Goal: Transaction & Acquisition: Purchase product/service

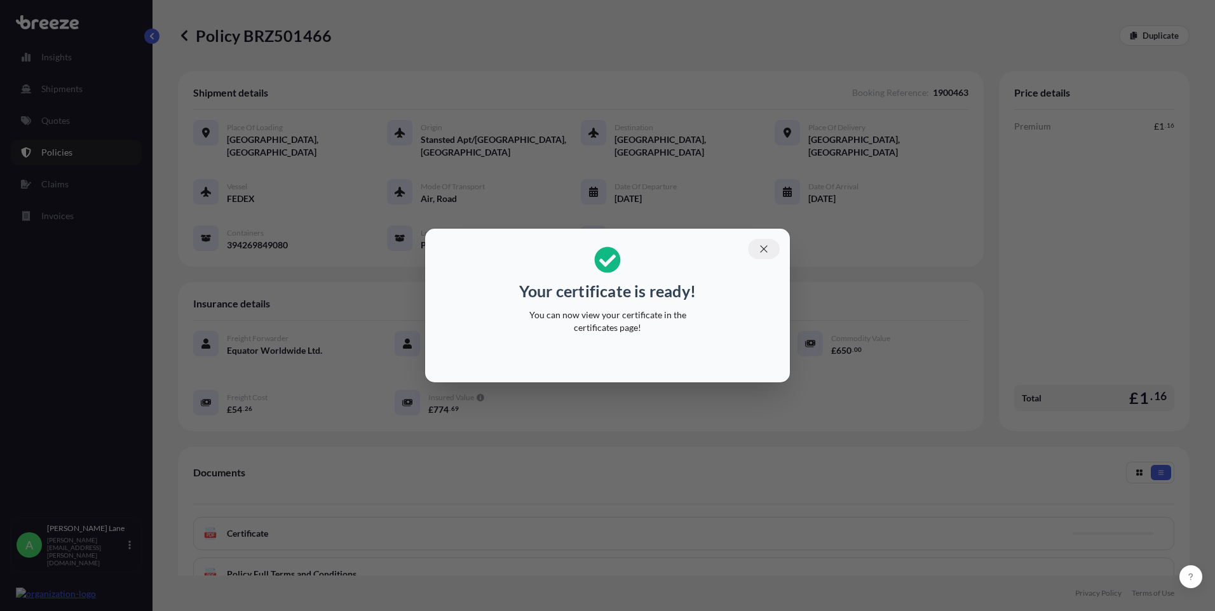
click at [757, 250] on button "button" at bounding box center [764, 249] width 32 height 20
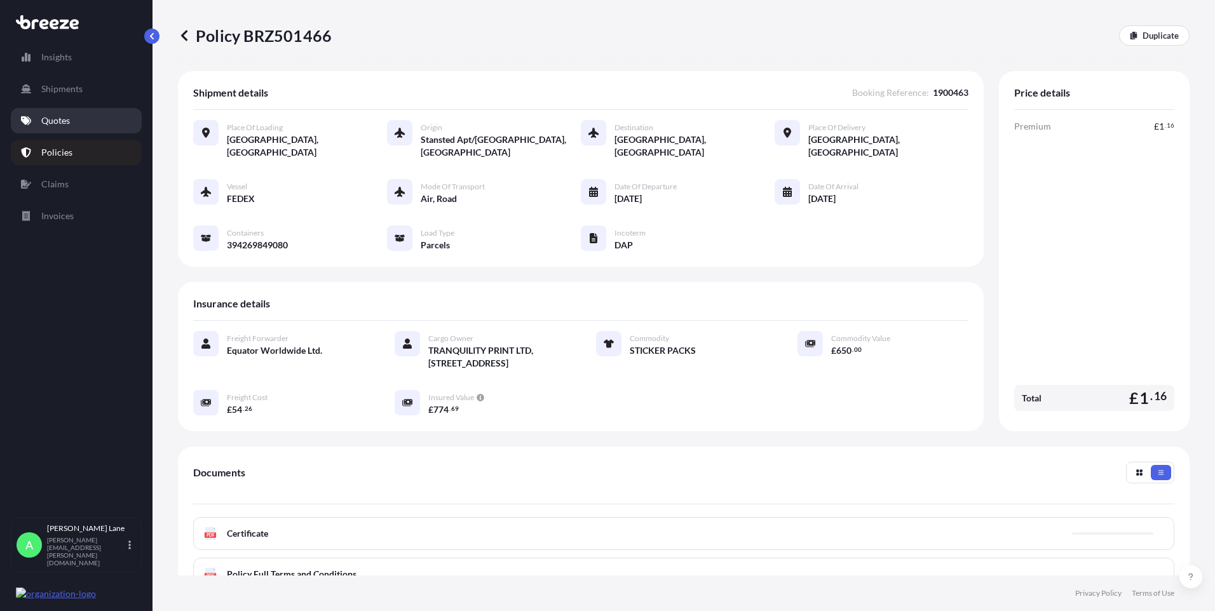
click at [90, 126] on link "Quotes" at bounding box center [76, 120] width 131 height 25
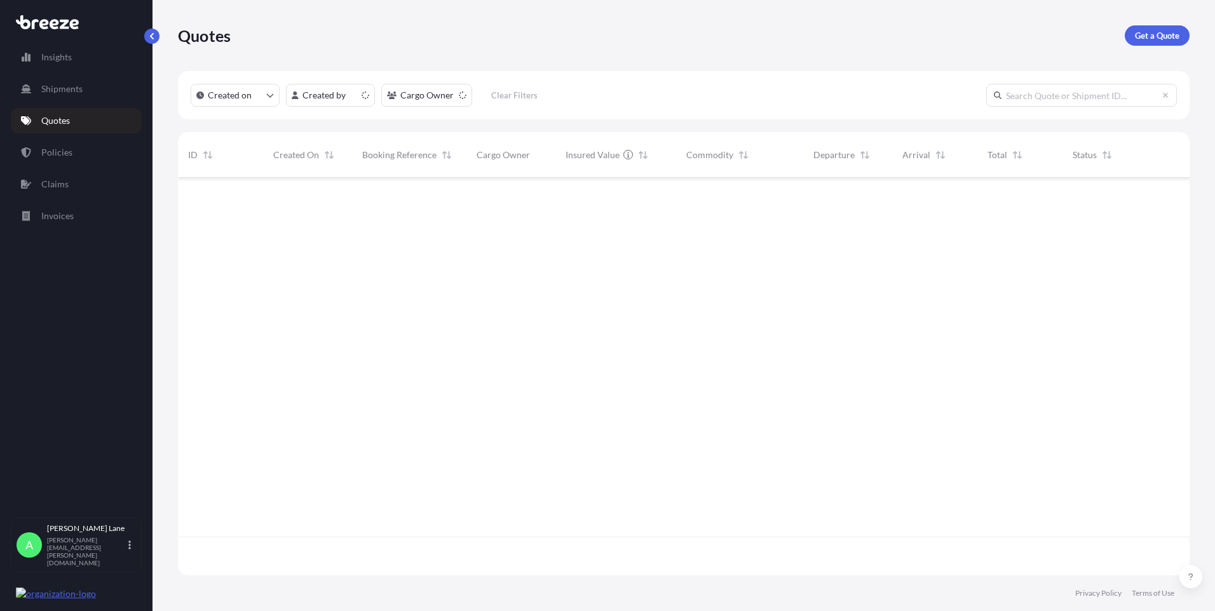
scroll to position [395, 1002]
click at [1161, 31] on p "Get a Quote" at bounding box center [1157, 35] width 44 height 13
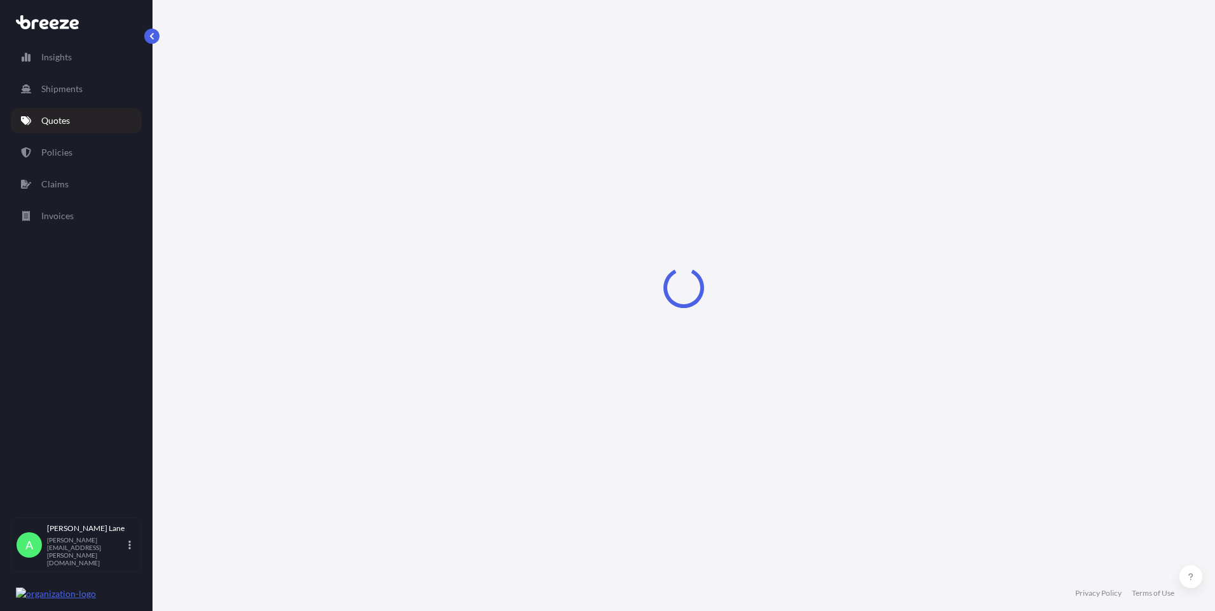
select select "Road"
select select "1"
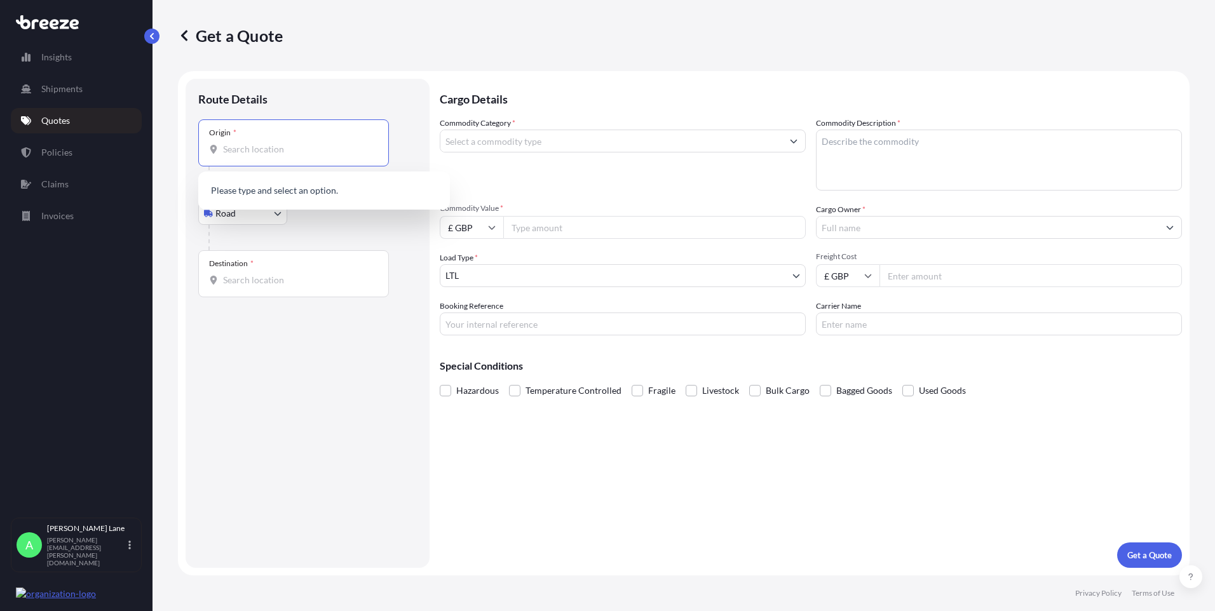
paste input "W1U 1FD"
type input "W1U 1FD"
click at [283, 268] on div "Destination *" at bounding box center [293, 273] width 191 height 47
click at [283, 274] on input "Destination *" at bounding box center [298, 280] width 150 height 13
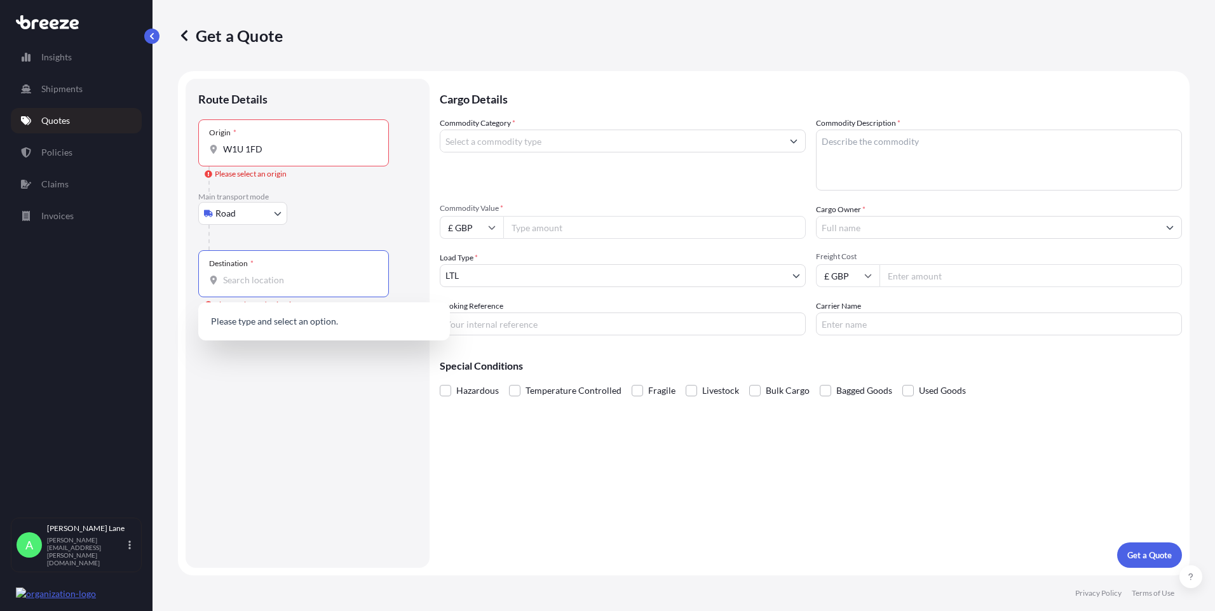
drag, startPoint x: 269, startPoint y: 273, endPoint x: 236, endPoint y: 285, distance: 35.4
click at [236, 285] on input "Destination * Please select a destination" at bounding box center [298, 280] width 150 height 13
paste input "bs1 6fl"
type input "bs1 6fl"
click at [344, 212] on div "Main transport mode Road Sea Air Road Rail" at bounding box center [307, 221] width 219 height 58
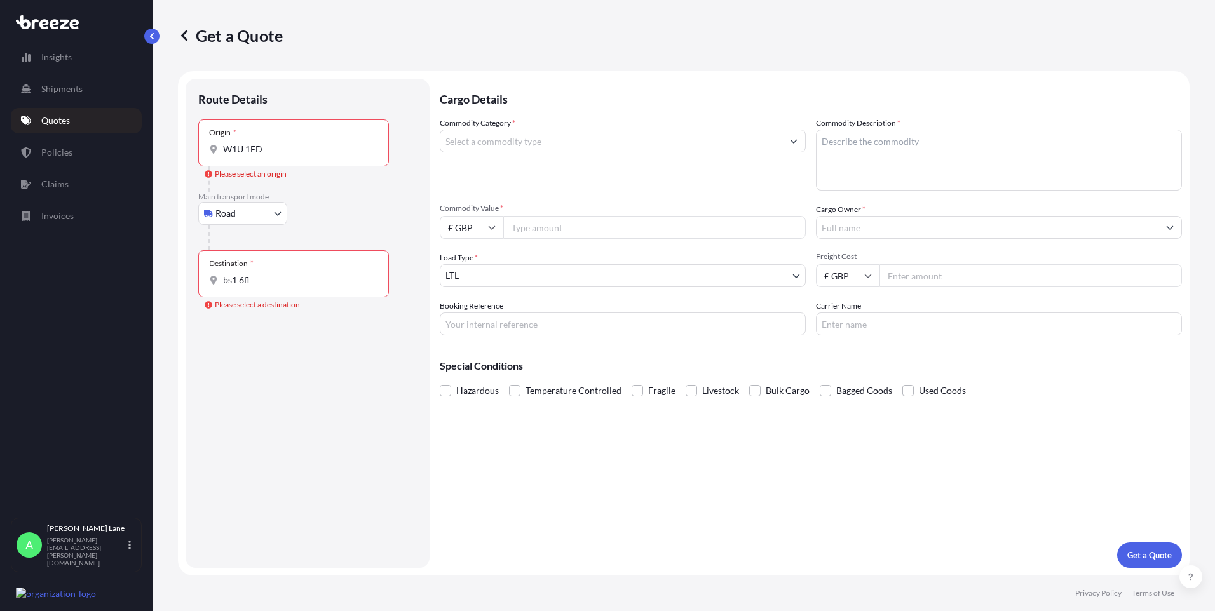
click at [297, 154] on input "W1U 1FD" at bounding box center [298, 149] width 150 height 13
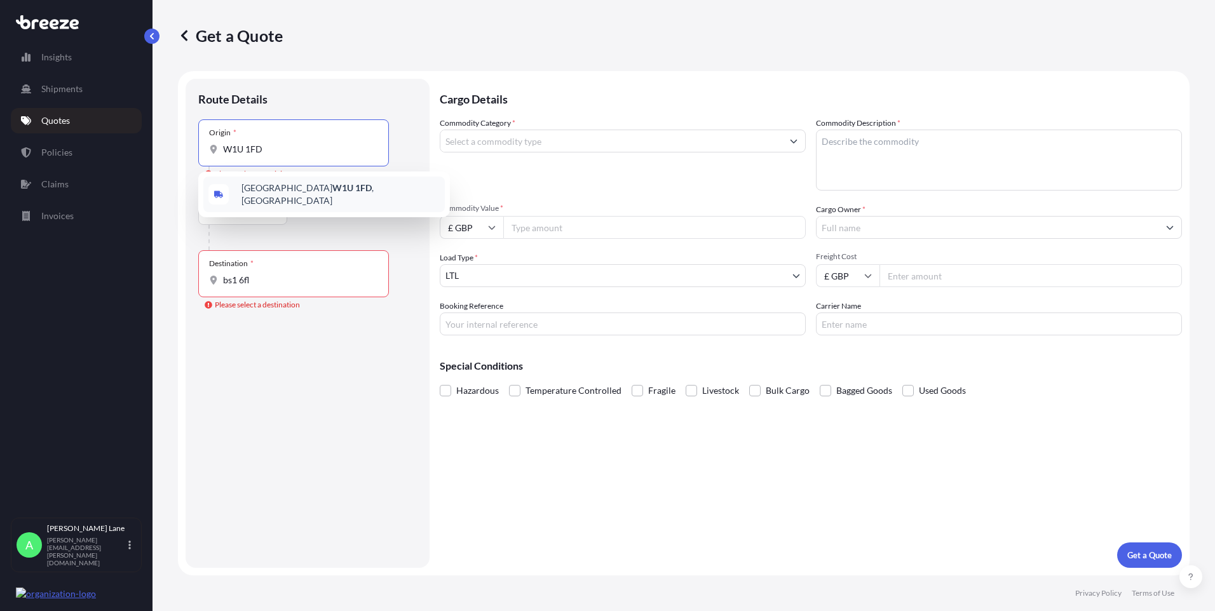
type input "[GEOGRAPHIC_DATA] W1U 1FD, [GEOGRAPHIC_DATA]"
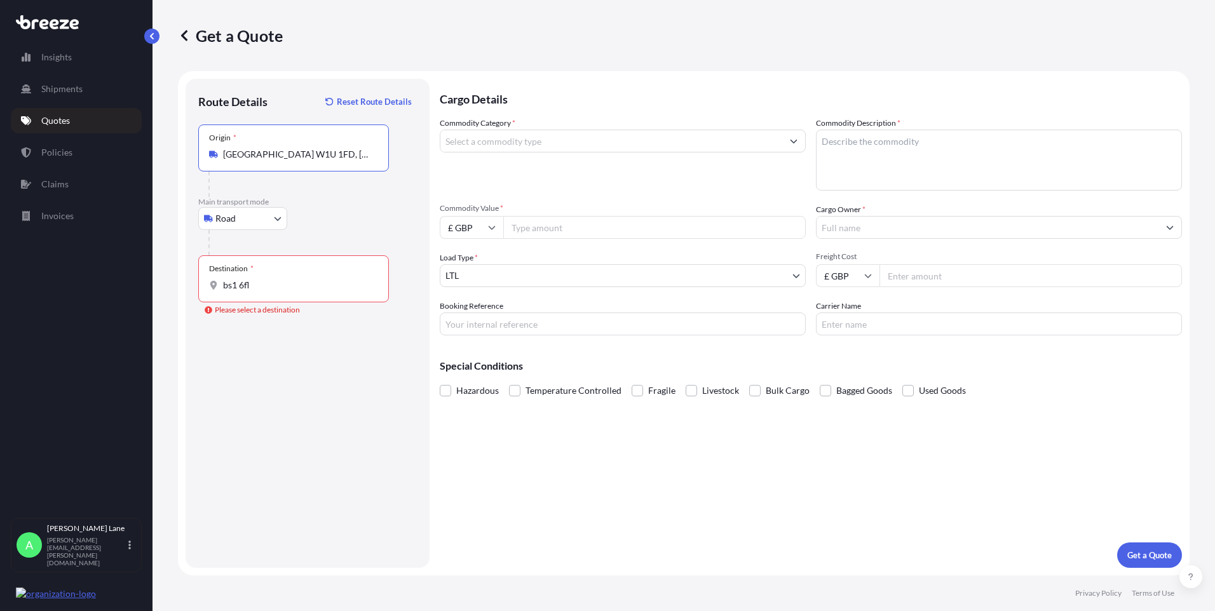
click at [283, 294] on div "Destination * bs1 6fl" at bounding box center [293, 278] width 191 height 47
click at [283, 292] on input "bs1 6fl" at bounding box center [298, 285] width 150 height 13
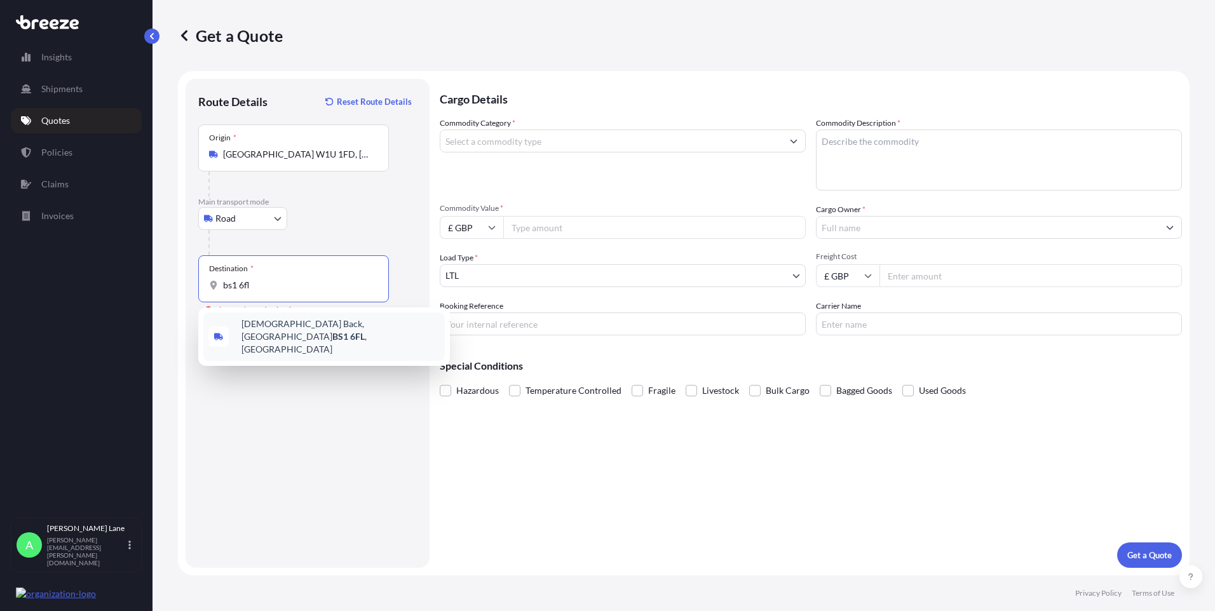
click at [291, 331] on span "[STREET_ADDRESS]" at bounding box center [340, 337] width 198 height 38
type input "[STREET_ADDRESS]"
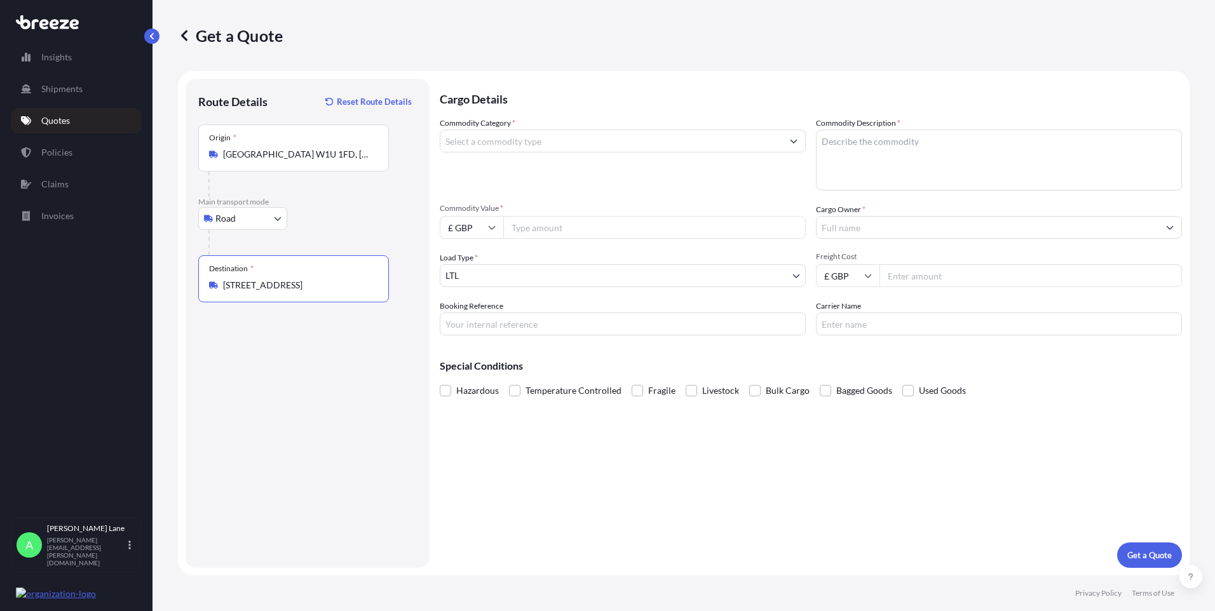
click at [510, 142] on input "Commodity Category *" at bounding box center [611, 141] width 342 height 23
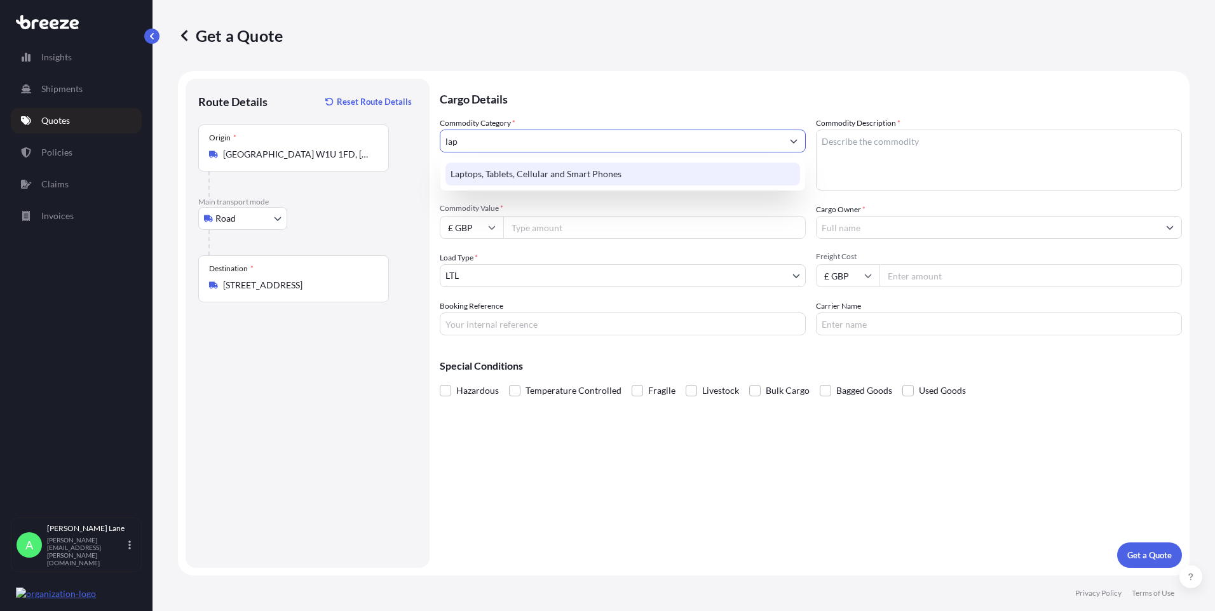
click at [518, 179] on div "Laptops, Tablets, Cellular and Smart Phones" at bounding box center [622, 174] width 354 height 23
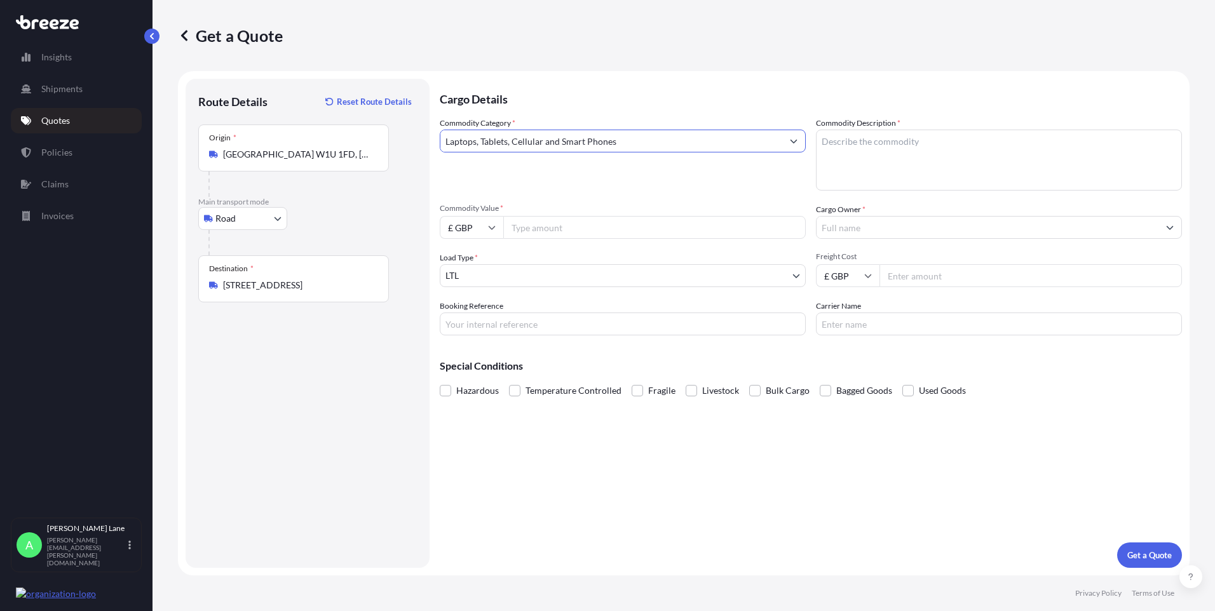
type input "Laptops, Tablets, Cellular and Smart Phones"
click at [536, 231] on input "Commodity Value *" at bounding box center [654, 227] width 302 height 23
type input "500"
click at [563, 322] on input "Booking Reference" at bounding box center [623, 324] width 366 height 23
paste input "1900516"
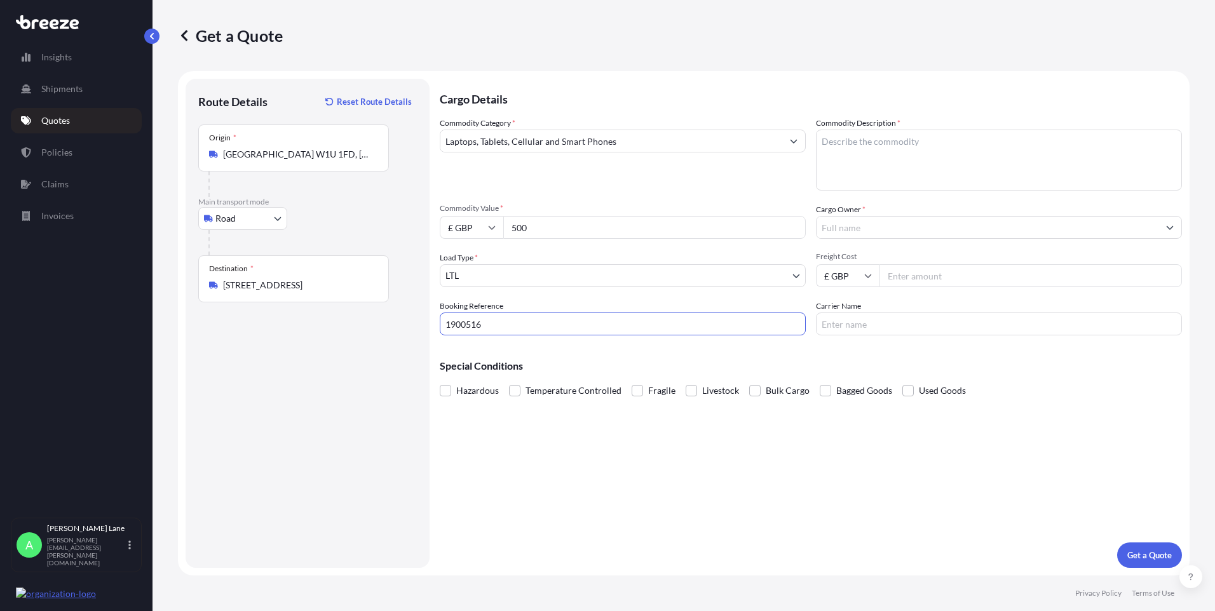
type input "1900516"
paste textarea "I PHONE 14"
type textarea "I PHONE 14"
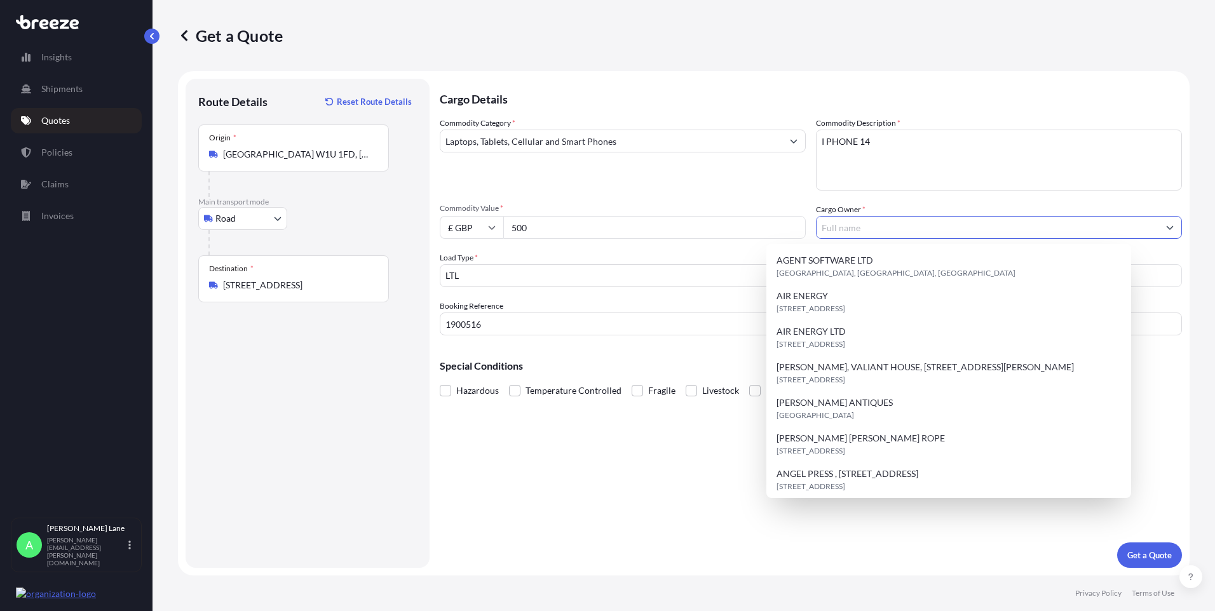
click at [876, 226] on input "Cargo Owner *" at bounding box center [987, 227] width 342 height 23
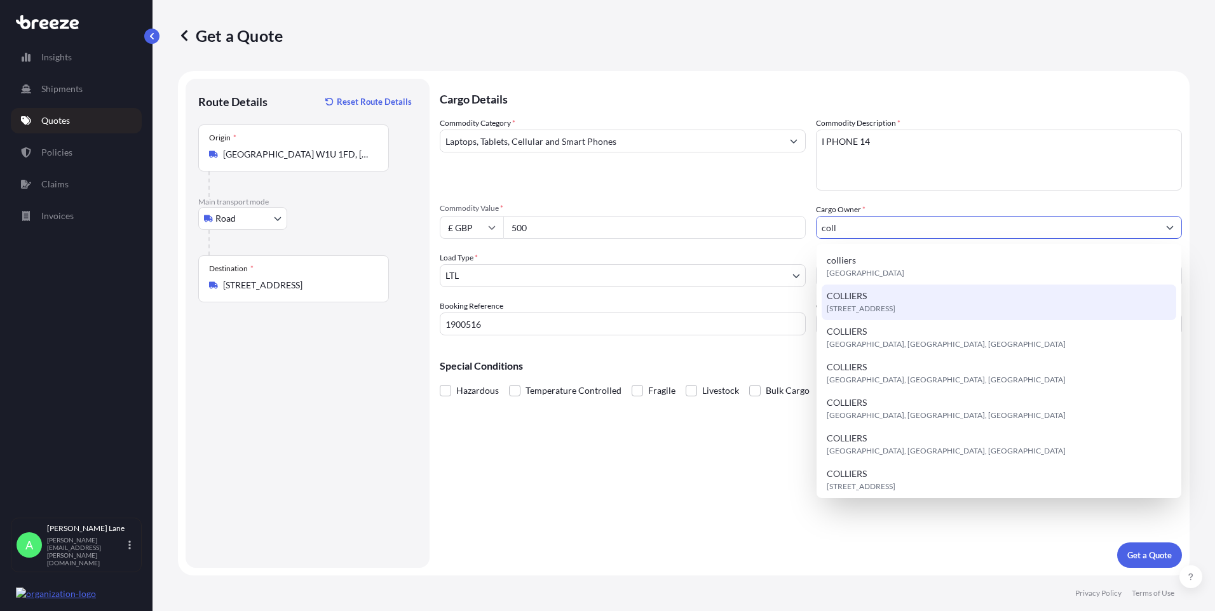
click at [887, 306] on span "[STREET_ADDRESS]" at bounding box center [861, 308] width 69 height 13
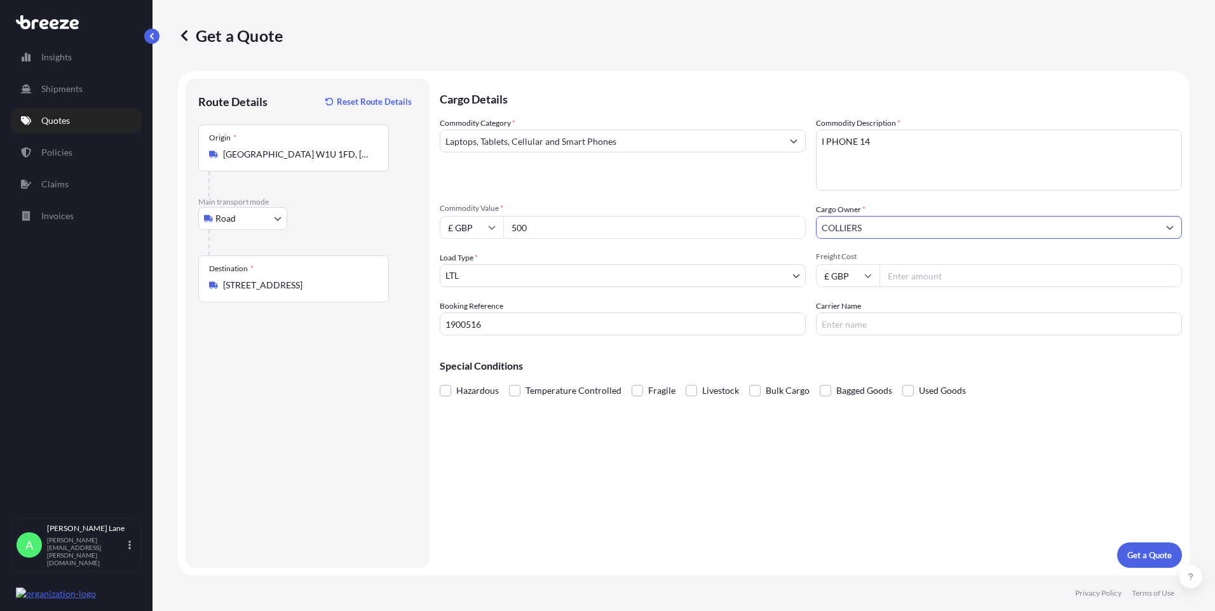
type input "COLLIERS"
click at [907, 280] on input "Freight Cost" at bounding box center [1030, 275] width 302 height 23
type input "22.30"
click at [850, 337] on div "Cargo Details Commodity Category * Laptops, Tablets, Cellular and Smart Phones …" at bounding box center [811, 323] width 742 height 489
click at [836, 330] on input "Carrier Name" at bounding box center [999, 324] width 366 height 23
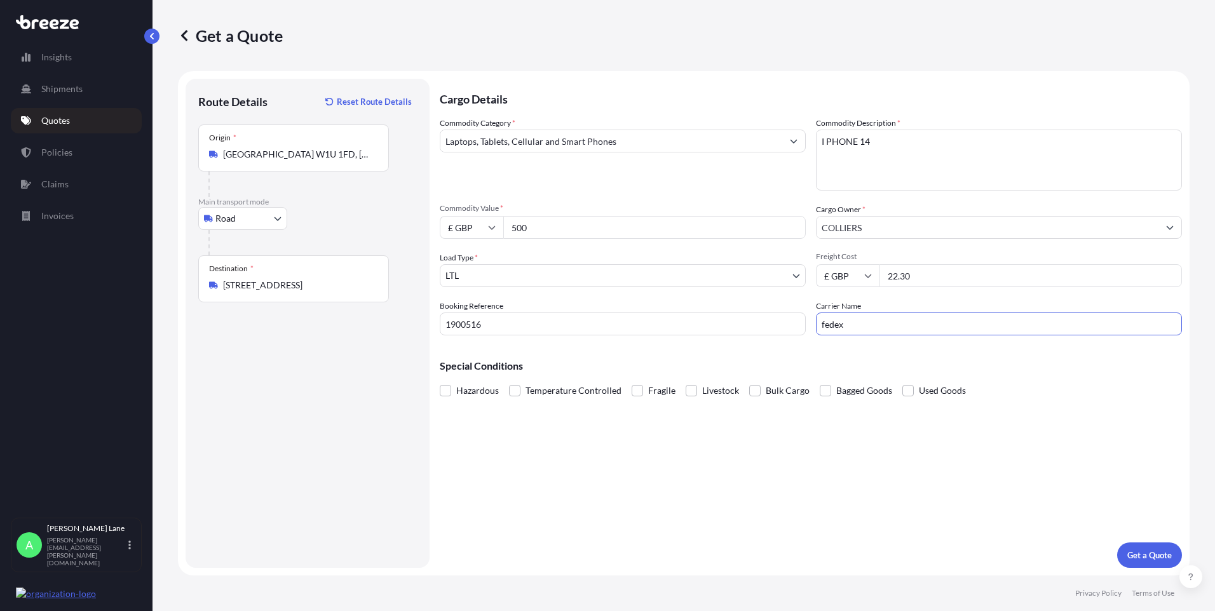
type input "fedex"
click at [761, 432] on div "Cargo Details Commodity Category * Laptops, Tablets, Cellular and Smart Phones …" at bounding box center [811, 323] width 742 height 489
click at [1140, 557] on p "Get a Quote" at bounding box center [1149, 555] width 44 height 13
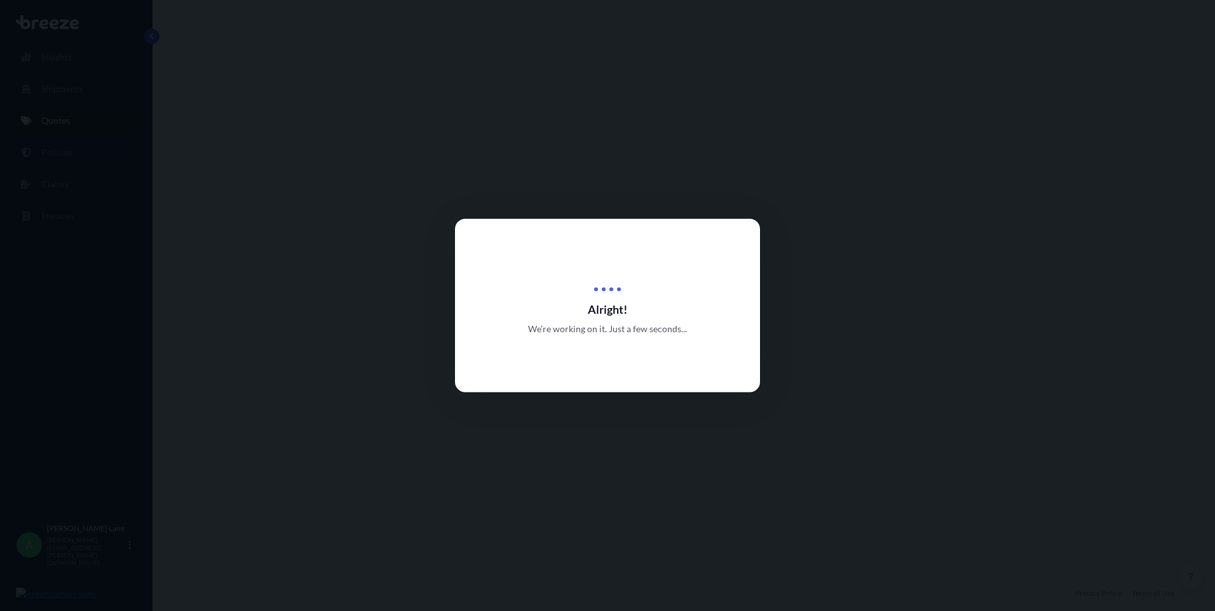
select select "Road"
select select "1"
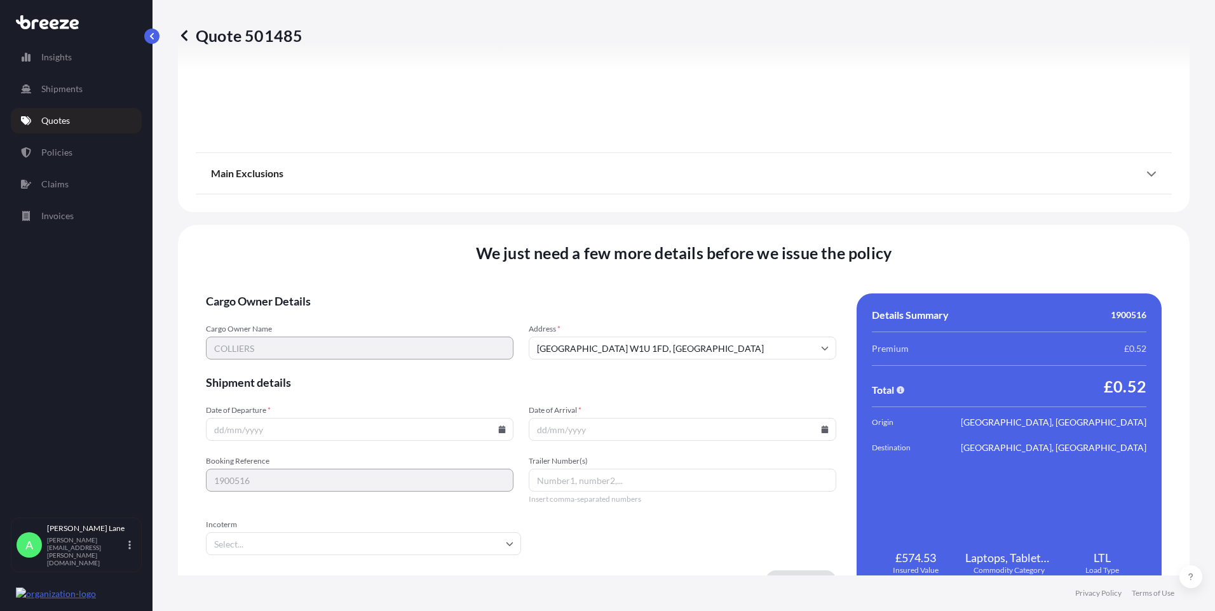
scroll to position [1405, 0]
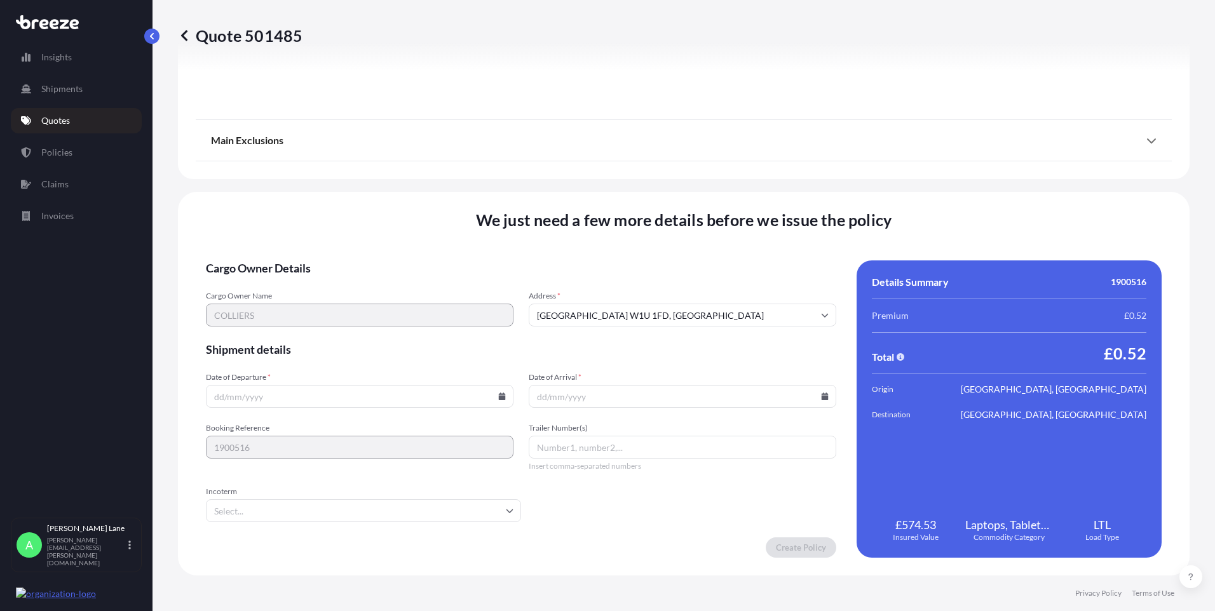
click at [499, 398] on icon at bounding box center [502, 397] width 7 height 8
click at [328, 282] on button "15" at bounding box center [328, 283] width 20 height 20
type input "[DATE]"
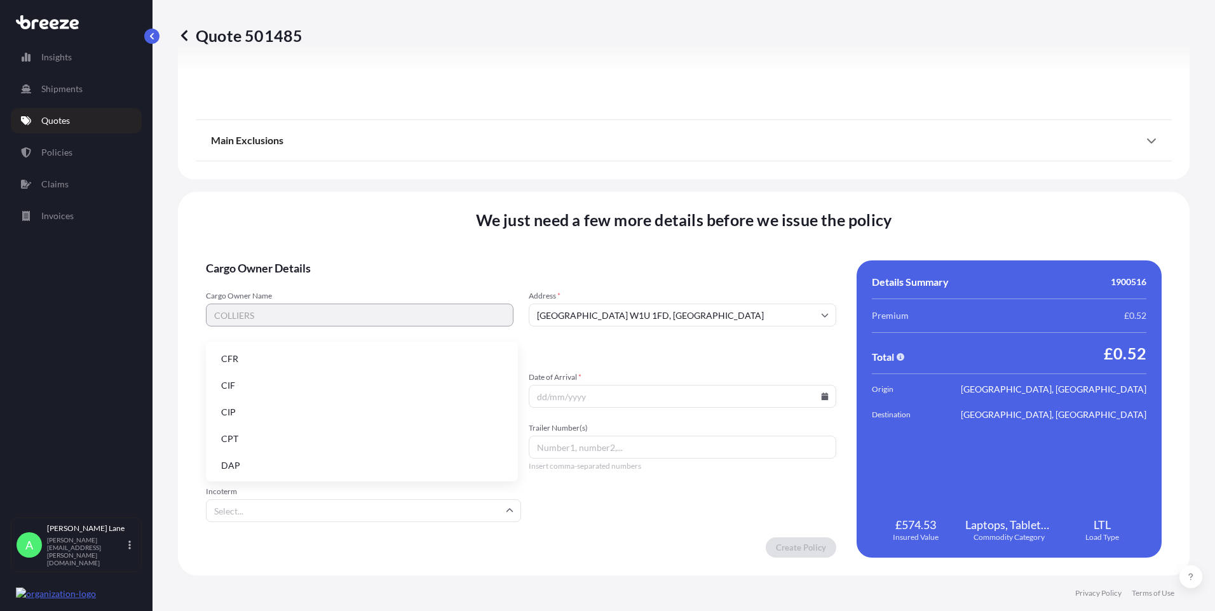
click at [277, 505] on input "Incoterm" at bounding box center [363, 510] width 315 height 23
click at [278, 466] on li "DAP" at bounding box center [362, 466] width 302 height 24
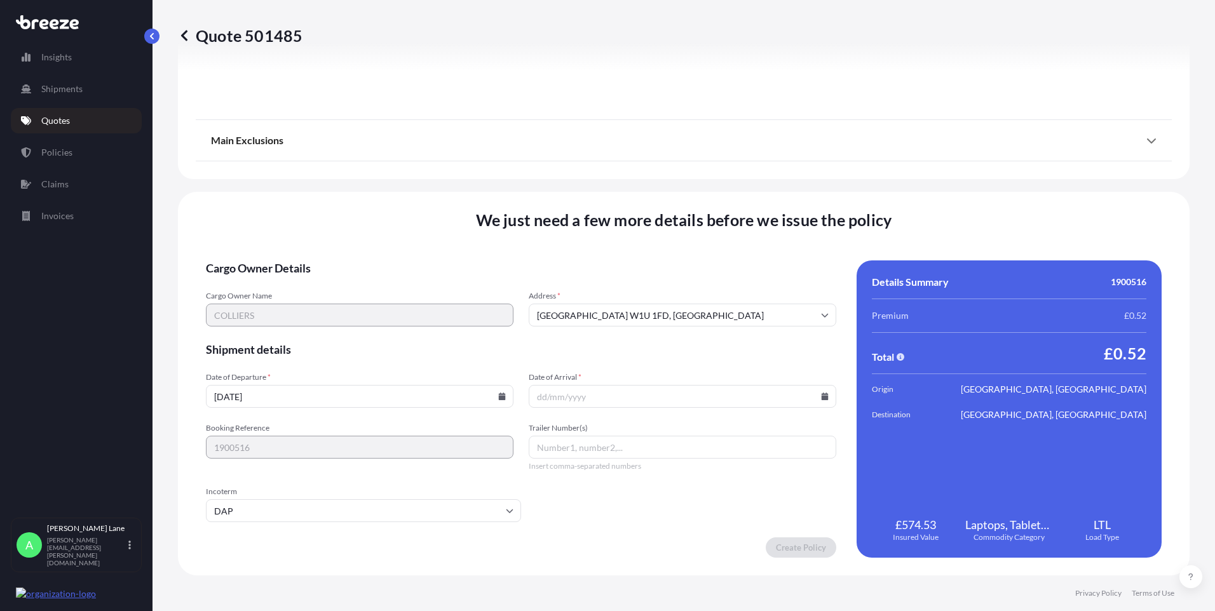
paste input "394271806011"
type input "394271806011"
click at [821, 398] on icon at bounding box center [824, 397] width 7 height 8
click at [682, 286] on button "16" at bounding box center [678, 283] width 20 height 20
type input "[DATE]"
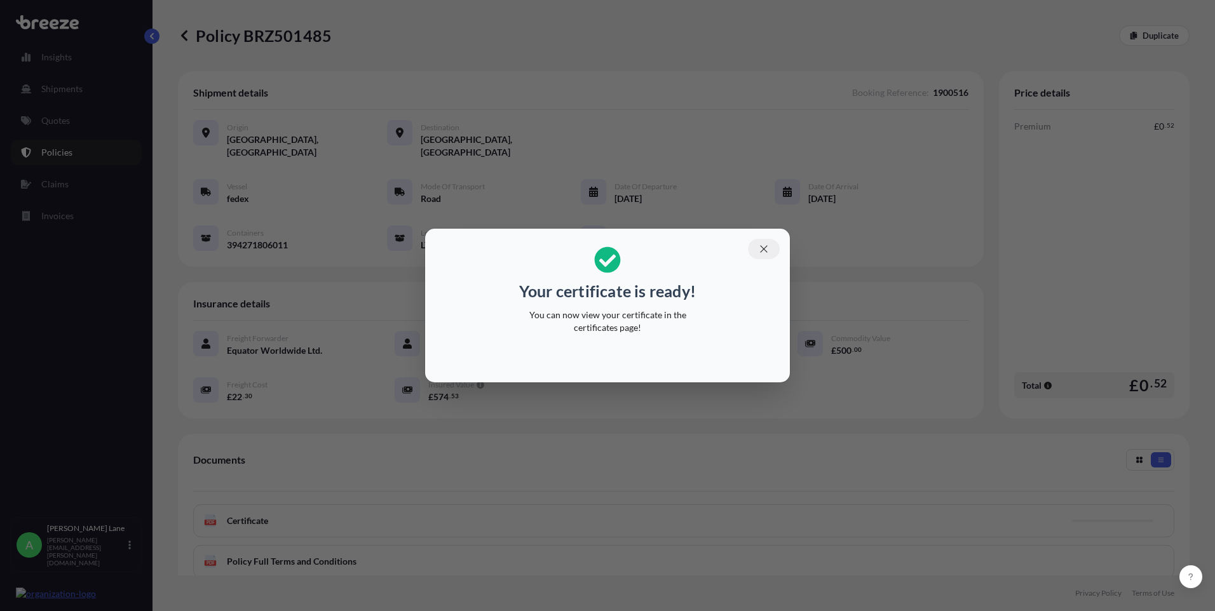
click at [757, 253] on button "button" at bounding box center [764, 249] width 32 height 20
